Goal: Task Accomplishment & Management: Manage account settings

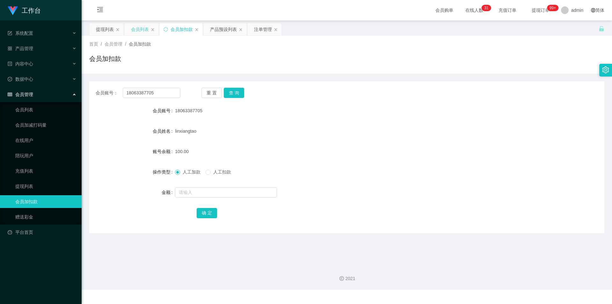
click at [141, 32] on div "会员列表" at bounding box center [140, 29] width 18 height 12
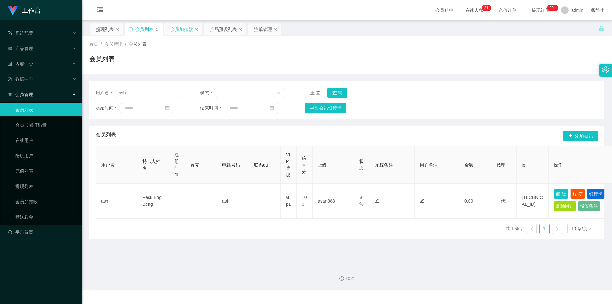
click at [170, 31] on div "会员加扣款" at bounding box center [183, 29] width 38 height 12
click at [177, 34] on div "会员加扣款" at bounding box center [181, 29] width 22 height 12
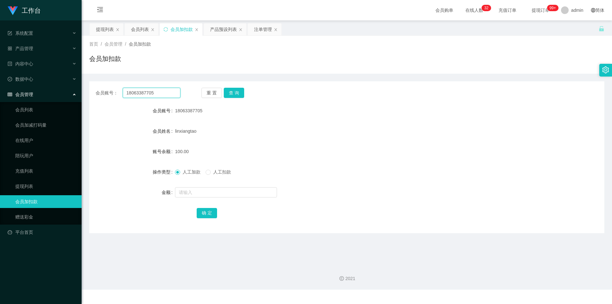
drag, startPoint x: 161, startPoint y: 91, endPoint x: 40, endPoint y: 91, distance: 120.7
click at [3, 92] on section "工作台 系统配置 系统配置列表 管理员列表 管理员分组 支付通道 产品管理 产品列表 产品预设列表 开奖记录 注单管理 即时注单 内容中心 站内信 公告列表 …" at bounding box center [306, 144] width 612 height 289
paste input "Magnusbane"
type input "Magnusbane"
click at [234, 89] on button "查 询" at bounding box center [234, 93] width 20 height 10
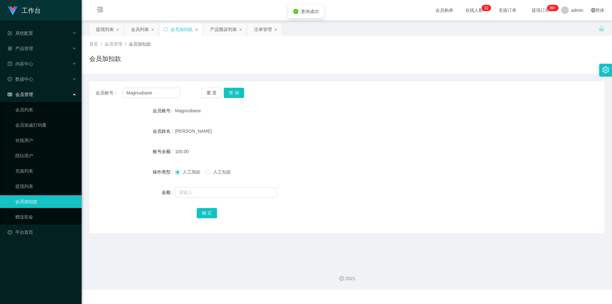
click at [433, 71] on div "首页 / 会员管理 / 会员加扣款 / 会员加扣款" at bounding box center [347, 55] width 530 height 38
drag, startPoint x: 157, startPoint y: 93, endPoint x: 96, endPoint y: 83, distance: 62.3
click at [0, 78] on section "工作台 系统配置 系统配置列表 管理员列表 管理员分组 支付通道 产品管理 产品列表 产品预设列表 开奖记录 注单管理 即时注单 内容中心 站内信 公告列表 …" at bounding box center [306, 144] width 612 height 289
click at [233, 91] on button "查 询" at bounding box center [234, 93] width 20 height 10
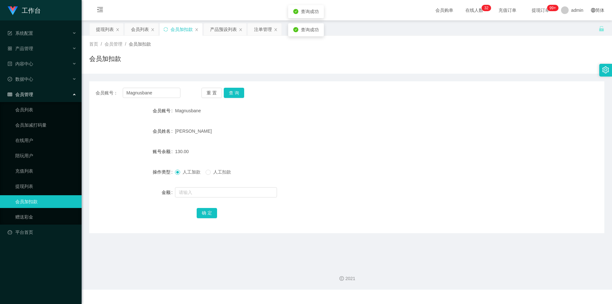
click at [306, 74] on div "会员账号： Magnusbane 重 置 查 询 会员账号 Magnusbane 会员姓名 [PERSON_NAME] 账号余额 130.00 操作类型 人工…" at bounding box center [346, 153] width 515 height 159
click at [337, 59] on div "会员加扣款" at bounding box center [346, 61] width 515 height 15
click at [425, 68] on div "会员加扣款" at bounding box center [346, 61] width 515 height 15
click at [497, 159] on form "会员账号 Magnusbane 会员姓名 [PERSON_NAME] 账号余额 130.00 操作类型 人工加款 人工扣款 金额 确 定" at bounding box center [346, 161] width 515 height 115
click at [505, 158] on form "会员账号 Magnusbane 会员姓名 [PERSON_NAME] 账号余额 130.00 操作类型 人工加款 人工扣款 金额 确 定" at bounding box center [346, 161] width 515 height 115
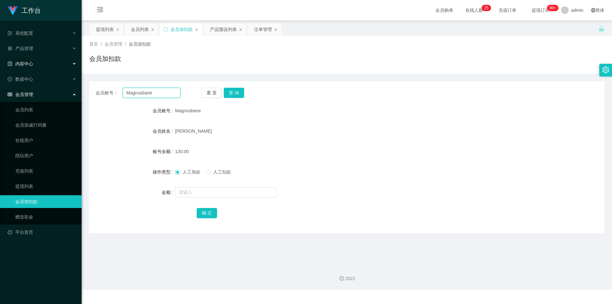
drag, startPoint x: 177, startPoint y: 94, endPoint x: 0, endPoint y: 68, distance: 179.3
click at [0, 68] on section "工作台 系统配置 系统配置列表 管理员列表 管理员分组 支付通道 产品管理 产品列表 产品预设列表 开奖记录 注单管理 即时注单 内容中心 站内信 公告列表 …" at bounding box center [306, 144] width 612 height 289
click at [231, 89] on button "查 询" at bounding box center [234, 93] width 20 height 10
click at [240, 90] on button "查 询" at bounding box center [234, 93] width 20 height 10
click at [270, 68] on div "会员加扣款" at bounding box center [346, 61] width 515 height 15
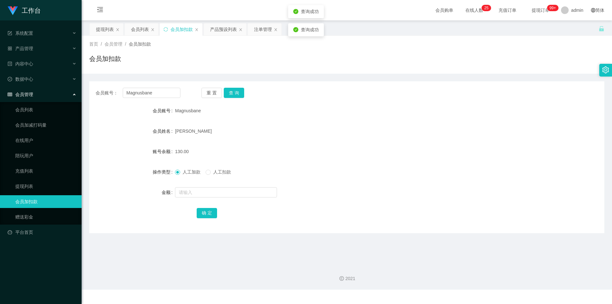
drag, startPoint x: 438, startPoint y: 74, endPoint x: 516, endPoint y: 35, distance: 87.3
click at [439, 74] on div "会员账号： Magnusbane 重 置 查 询 会员账号 Magnusbane 会员姓名 [PERSON_NAME] 账号余额 130.00 操作类型 人工…" at bounding box center [346, 153] width 515 height 159
click at [231, 93] on button "查 询" at bounding box center [234, 93] width 20 height 10
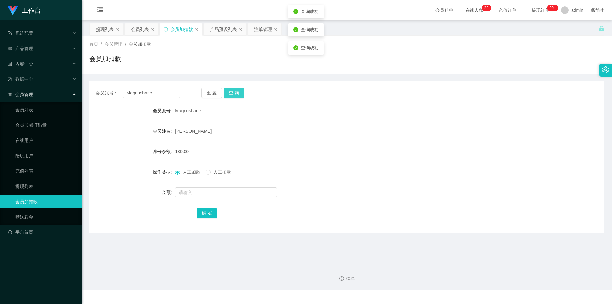
click at [231, 93] on button "查 询" at bounding box center [234, 93] width 20 height 10
click at [231, 93] on button "查 询" at bounding box center [237, 93] width 27 height 10
click at [231, 93] on button "查 询" at bounding box center [234, 93] width 20 height 10
click at [291, 92] on div "会员账号： Magnusbane 重 置 查 询" at bounding box center [346, 93] width 515 height 10
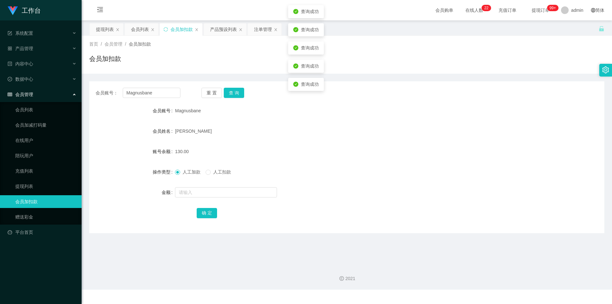
click at [402, 90] on div "会员账号： Magnusbane 重 置 查 询" at bounding box center [346, 93] width 515 height 10
click at [430, 81] on div "会员账号： Magnusbane 重 置 查 询 会员账号 Magnusbane 会员姓名 [PERSON_NAME] 账号余额 130.00 操作类型 人工…" at bounding box center [346, 153] width 515 height 159
click at [476, 67] on div "会员加扣款" at bounding box center [346, 61] width 515 height 15
drag, startPoint x: 153, startPoint y: 91, endPoint x: 0, endPoint y: 69, distance: 154.8
click at [0, 69] on section "工作台 系统配置 系统配置列表 管理员列表 管理员分组 支付通道 产品管理 产品列表 产品预设列表 开奖记录 注单管理 即时注单 内容中心 站内信 公告列表 …" at bounding box center [306, 144] width 612 height 289
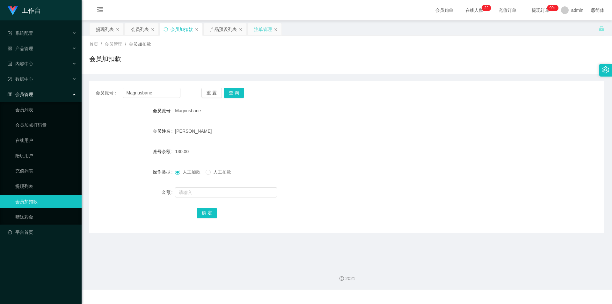
click at [258, 33] on div "注单管理" at bounding box center [263, 29] width 18 height 12
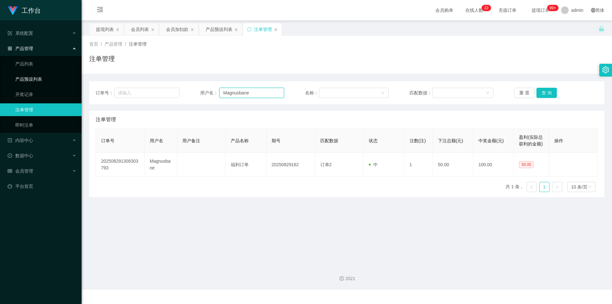
drag, startPoint x: 31, startPoint y: 79, endPoint x: 0, endPoint y: 77, distance: 30.6
click at [0, 77] on section "工作台 系统配置 系统配置列表 管理员列表 管理员分组 支付通道 产品管理 产品列表 产品预设列表 开奖记录 注单管理 即时注单 内容中心 站内信 公告列表 …" at bounding box center [306, 144] width 612 height 289
click at [540, 92] on button "查 询" at bounding box center [546, 93] width 20 height 10
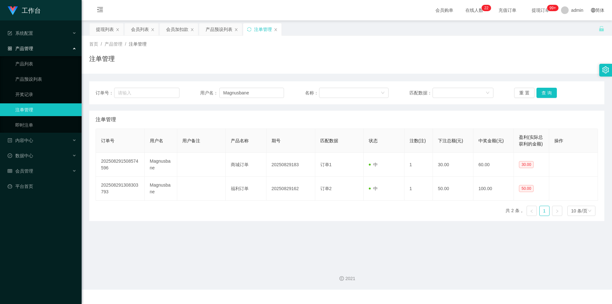
click at [536, 72] on div "首页 / 产品管理 / 注单管理 / 注单管理" at bounding box center [347, 55] width 530 height 38
click at [170, 29] on div "会员加扣款" at bounding box center [177, 29] width 22 height 12
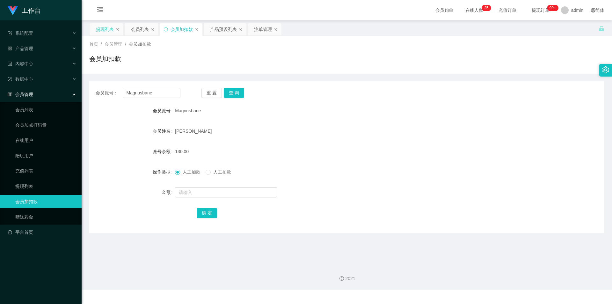
click at [101, 29] on div "提现列表" at bounding box center [105, 29] width 18 height 12
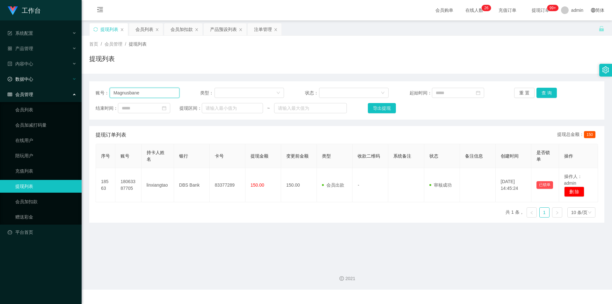
drag, startPoint x: 161, startPoint y: 93, endPoint x: 0, endPoint y: 79, distance: 161.5
click at [0, 79] on section "工作台 系统配置 系统配置列表 管理员列表 管理员分组 支付通道 产品管理 产品列表 产品预设列表 开奖记录 注单管理 即时注单 内容中心 站内信 公告列表 …" at bounding box center [306, 144] width 612 height 289
click at [542, 92] on button "查 询" at bounding box center [546, 93] width 20 height 10
click at [546, 56] on div "提现列表" at bounding box center [346, 61] width 515 height 15
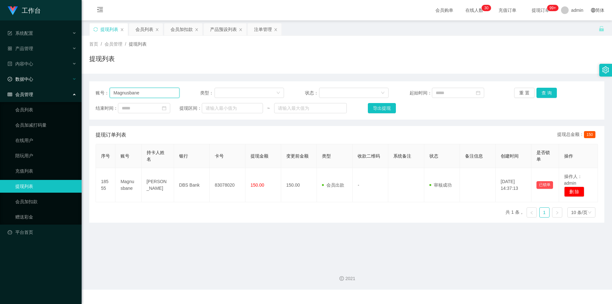
drag, startPoint x: 159, startPoint y: 90, endPoint x: 0, endPoint y: 76, distance: 159.6
click at [0, 76] on section "工作台 系统配置 系统配置列表 管理员列表 管理员分组 支付通道 产品管理 产品列表 产品预设列表 开奖记录 注单管理 即时注单 内容中心 站内信 公告列表 …" at bounding box center [306, 144] width 612 height 289
click at [542, 93] on button "查 询" at bounding box center [546, 93] width 20 height 10
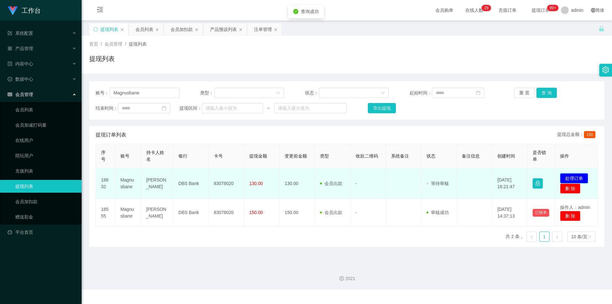
click at [572, 176] on button "处理订单" at bounding box center [574, 178] width 28 height 10
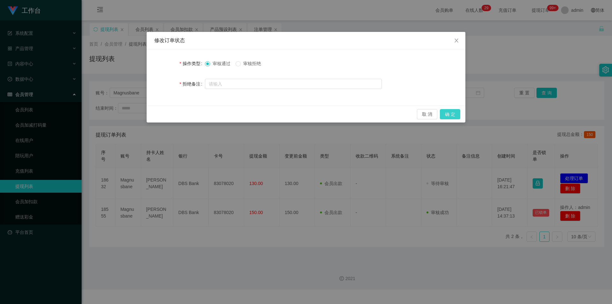
click at [450, 116] on button "确 定" at bounding box center [450, 114] width 20 height 10
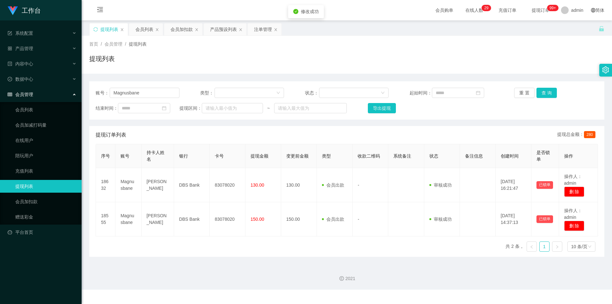
click at [551, 58] on div "提现列表" at bounding box center [346, 61] width 515 height 15
click at [265, 30] on div "注单管理" at bounding box center [263, 29] width 18 height 12
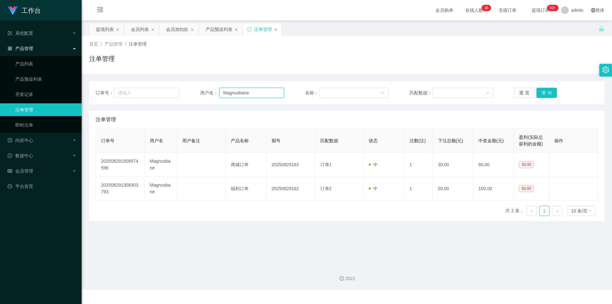
drag, startPoint x: 253, startPoint y: 92, endPoint x: 93, endPoint y: 90, distance: 160.3
click at [93, 90] on div "订单号： 用户名： Magnusbane 名称： 匹配数据： 重 置 查 询" at bounding box center [346, 92] width 515 height 23
paste input "18063387705"
type input "18063387705"
click at [545, 92] on button "查 询" at bounding box center [546, 93] width 20 height 10
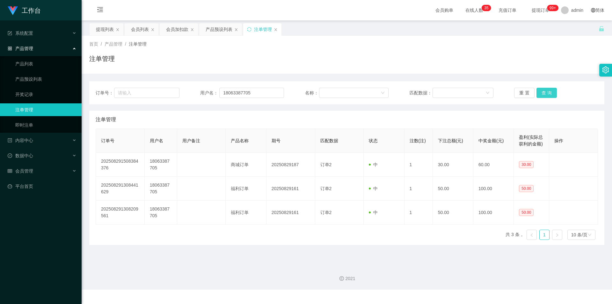
click at [545, 92] on button "查 询" at bounding box center [546, 93] width 20 height 10
drag, startPoint x: 469, startPoint y: 71, endPoint x: 451, endPoint y: 71, distance: 17.5
click at [469, 71] on div "首页 / 产品管理 / 注单管理 / 注单管理" at bounding box center [347, 55] width 530 height 38
click at [177, 31] on div "会员加扣款" at bounding box center [177, 29] width 22 height 12
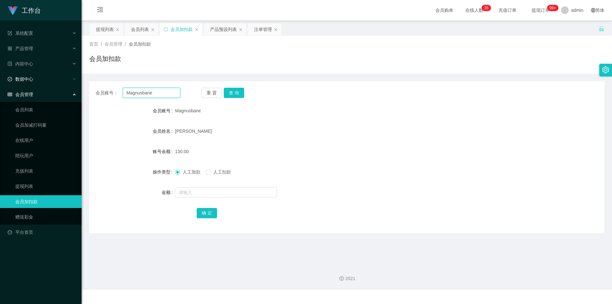
drag, startPoint x: 162, startPoint y: 90, endPoint x: 0, endPoint y: 83, distance: 162.6
click at [0, 83] on section "工作台 系统配置 系统配置列表 管理员列表 管理员分组 支付通道 产品管理 产品列表 产品预设列表 开奖记录 注单管理 即时注单 内容中心 站内信 公告列表 …" at bounding box center [306, 144] width 612 height 289
paste input "18063387705"
type input "18063387705"
click at [233, 92] on button "查 询" at bounding box center [234, 93] width 20 height 10
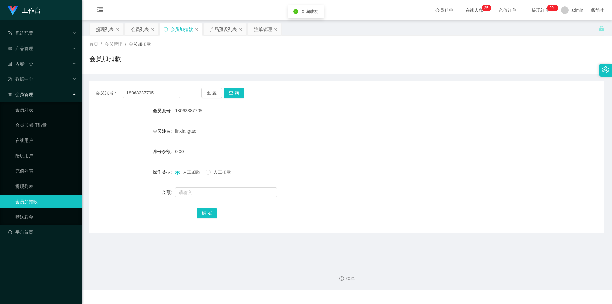
click at [291, 75] on div "会员账号： 18063387705 重 置 查 询 会员账号 18063387705 会员姓名 linxiangtao 账号余额 0.00 操作类型 人工加款…" at bounding box center [346, 153] width 515 height 159
click at [94, 29] on div "提现列表" at bounding box center [107, 29] width 34 height 12
click at [105, 30] on div "提现列表" at bounding box center [105, 29] width 18 height 12
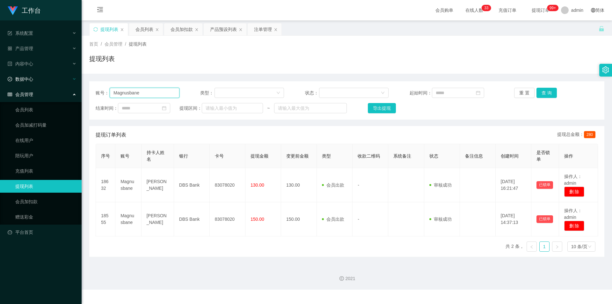
drag, startPoint x: 154, startPoint y: 95, endPoint x: 0, endPoint y: 85, distance: 154.2
click at [0, 85] on section "工作台 系统配置 系统配置列表 管理员列表 管理员分组 支付通道 产品管理 产品列表 产品预设列表 开奖记录 注单管理 即时注单 内容中心 站内信 公告列表 …" at bounding box center [306, 144] width 612 height 289
paste input "18063387705"
type input "18063387705"
click at [541, 95] on button "查 询" at bounding box center [546, 93] width 20 height 10
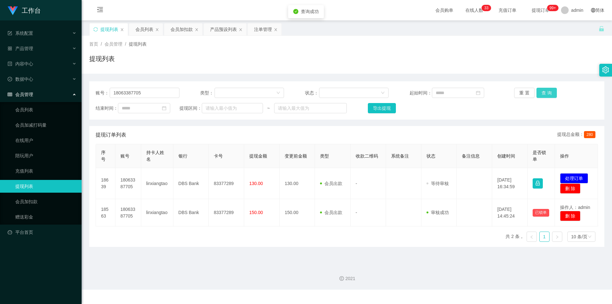
click at [541, 95] on button "查 询" at bounding box center [546, 93] width 20 height 10
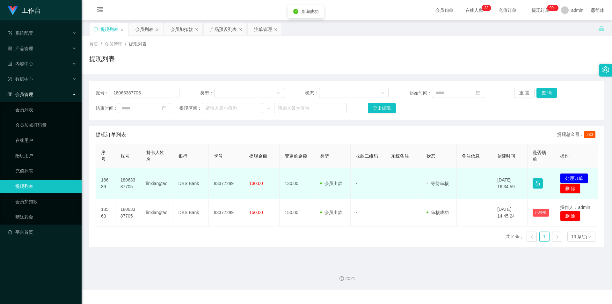
click at [223, 183] on td "83377289" at bounding box center [226, 183] width 35 height 31
copy td "83377289"
click at [570, 179] on button "处理订单" at bounding box center [574, 178] width 28 height 10
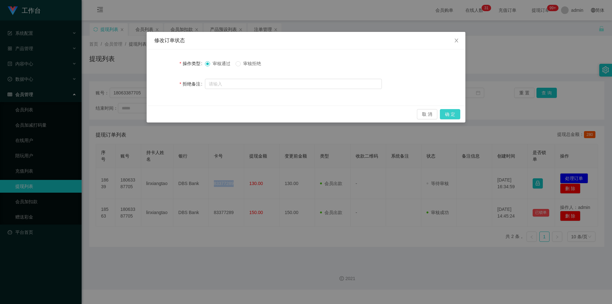
click at [449, 112] on button "确 定" at bounding box center [450, 114] width 20 height 10
